Goal: Check status: Check status

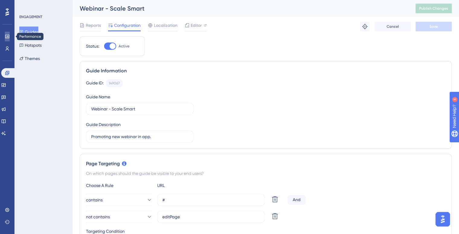
click at [7, 39] on link at bounding box center [7, 37] width 5 height 10
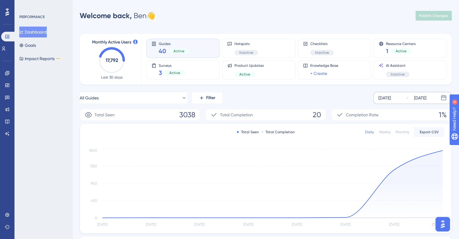
click at [426, 97] on div "[DATE]" at bounding box center [420, 97] width 12 height 7
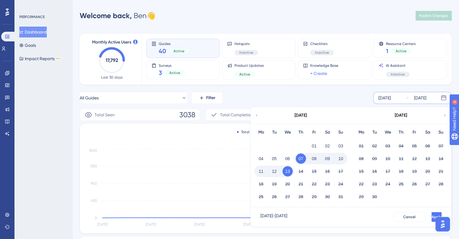
click at [263, 177] on div "18 19 20 21 22 23 24" at bounding box center [300, 183] width 93 height 13
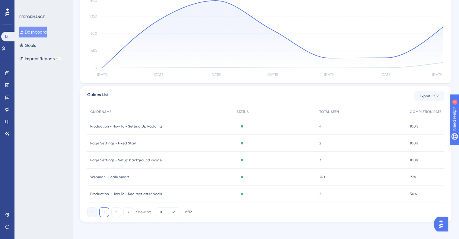
scroll to position [151, 0]
click at [124, 175] on span "Webinar - Scale Smart" at bounding box center [109, 175] width 39 height 5
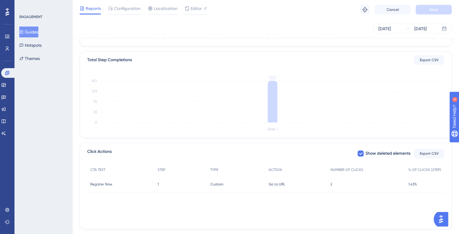
scroll to position [148, 0]
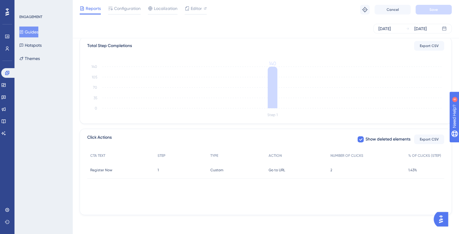
click at [332, 170] on span "2" at bounding box center [331, 170] width 2 height 5
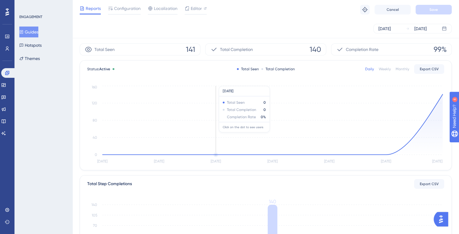
scroll to position [0, 0]
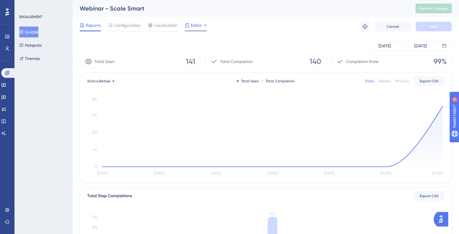
click at [197, 23] on span "Editor" at bounding box center [196, 25] width 11 height 7
